Goal: Task Accomplishment & Management: Check status

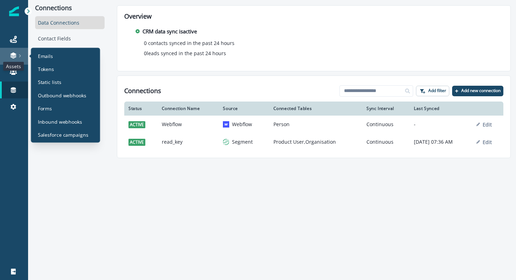
click at [14, 58] on icon at bounding box center [13, 55] width 7 height 7
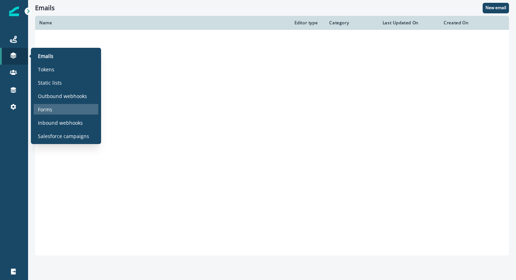
click at [48, 108] on p "Forms" at bounding box center [45, 109] width 14 height 7
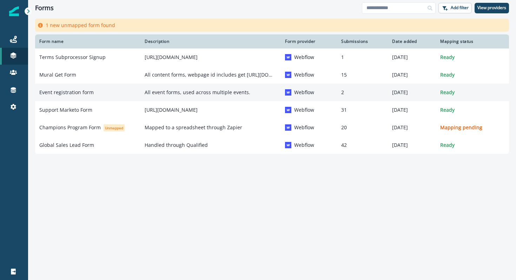
click at [106, 95] on div "Event registration form" at bounding box center [87, 92] width 97 height 7
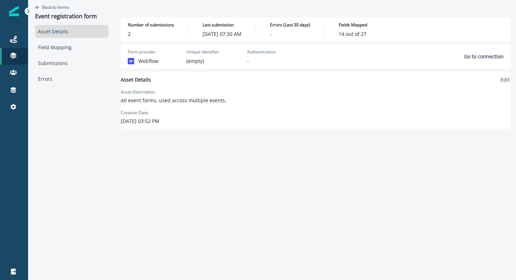
click at [187, 97] on p "All event forms, used across multiple events." at bounding box center [174, 100] width 106 height 7
click at [51, 47] on link "Field Mapping" at bounding box center [71, 47] width 73 height 13
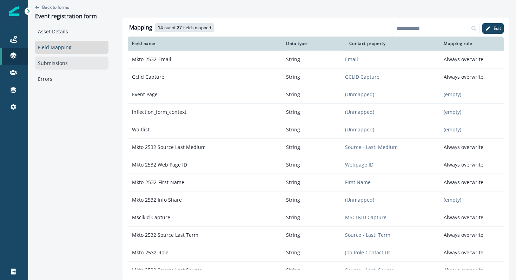
click at [52, 66] on link "Submissions" at bounding box center [71, 63] width 73 height 13
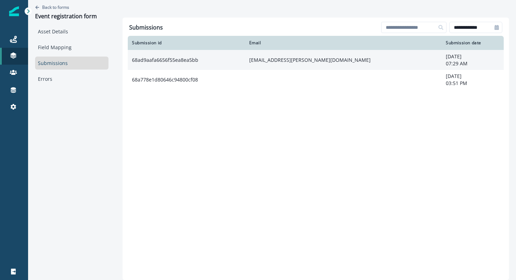
click at [278, 59] on td "[EMAIL_ADDRESS][PERSON_NAME][DOMAIN_NAME]" at bounding box center [343, 60] width 197 height 20
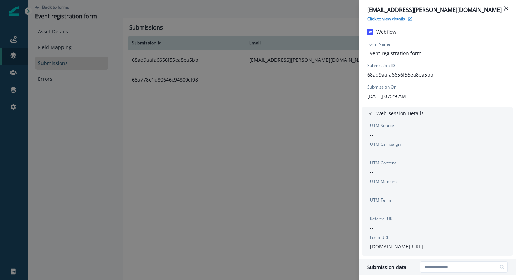
scroll to position [13, 0]
drag, startPoint x: 389, startPoint y: 253, endPoint x: 368, endPoint y: 245, distance: 22.3
click at [368, 245] on div "UTM Source -- UTM Campaign -- UTM Content -- UTM Medium -- UTM Term -- Referral…" at bounding box center [437, 185] width 140 height 127
copy p "[DOMAIN_NAME][URL]"
